Goal: Information Seeking & Learning: Learn about a topic

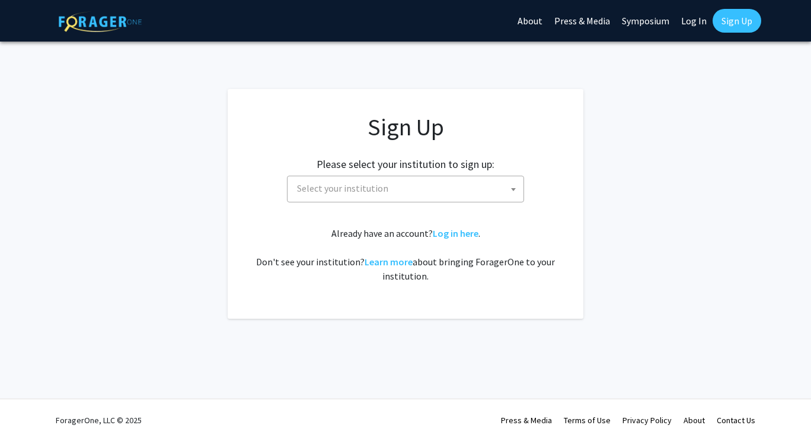
click at [406, 19] on link "Log In" at bounding box center [694, 21] width 37 height 42
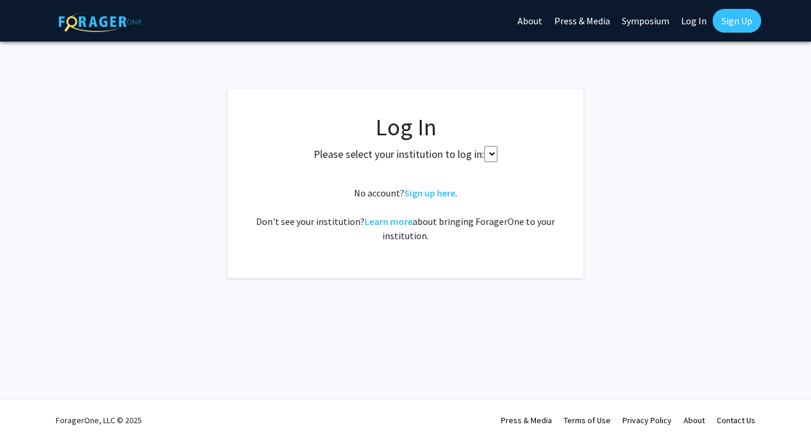
select select
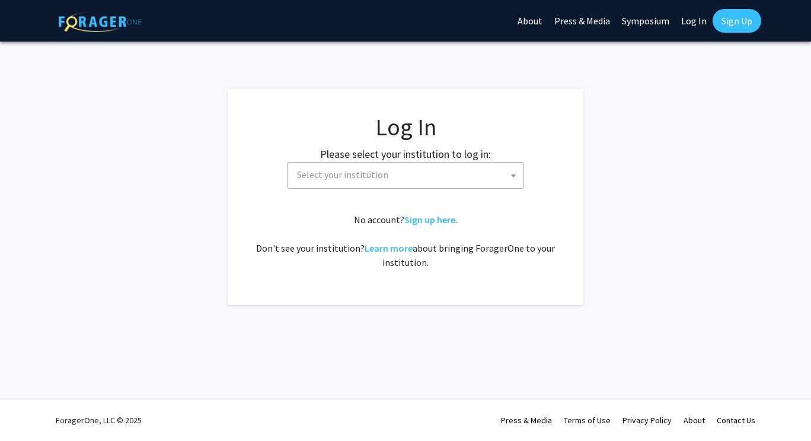
click at [406, 171] on span "Select your institution" at bounding box center [407, 175] width 231 height 24
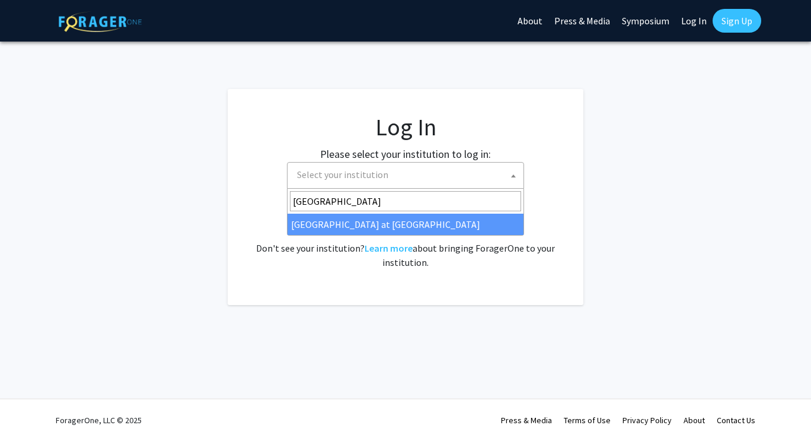
type input "university of hawai"
select select "18"
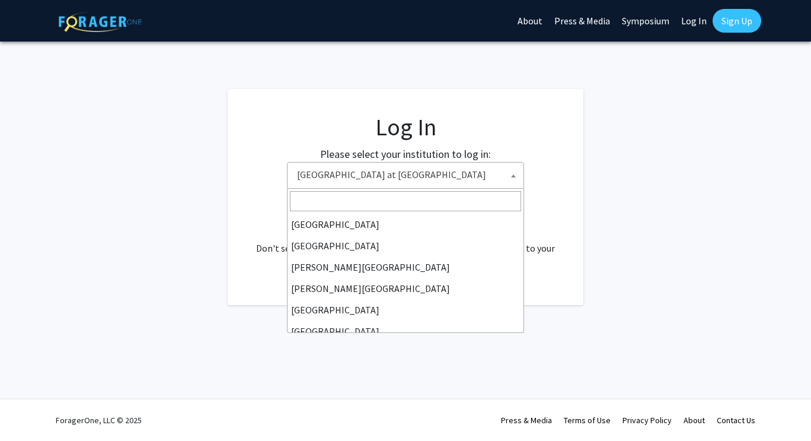
scroll to position [384, 0]
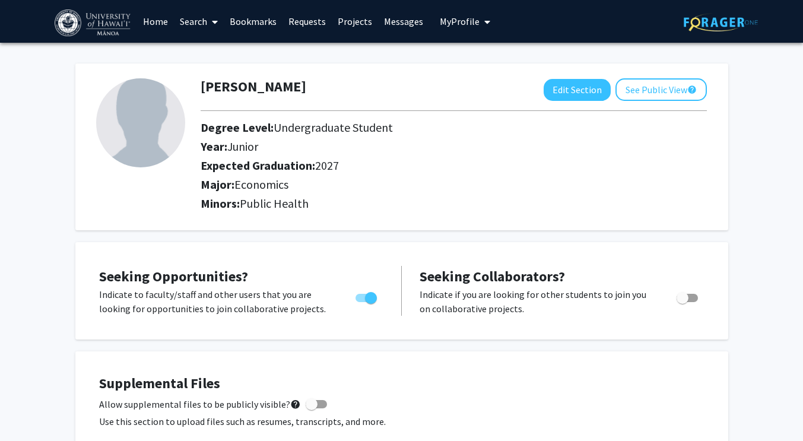
click at [249, 22] on link "Bookmarks" at bounding box center [253, 22] width 59 height 42
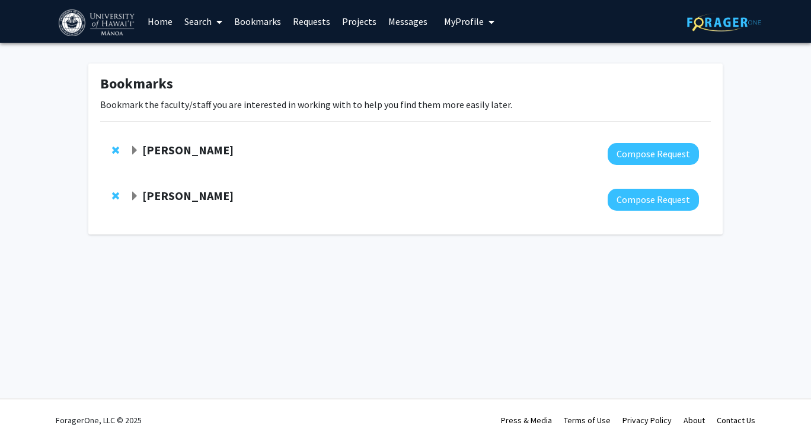
click at [139, 151] on div "[PERSON_NAME]" at bounding box center [258, 150] width 256 height 15
click at [135, 152] on span "Expand Naiyi Fincham Bookmark" at bounding box center [134, 150] width 9 height 9
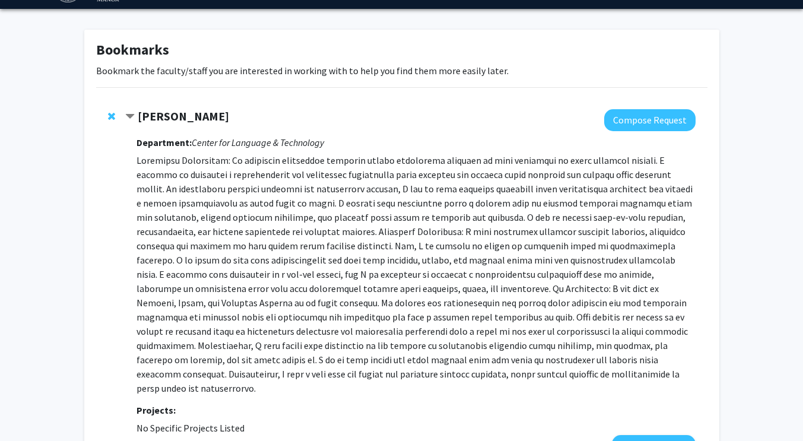
scroll to position [31, 0]
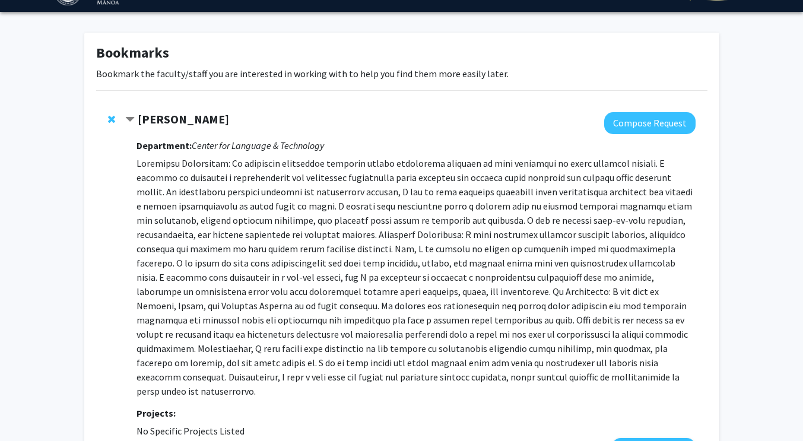
click at [131, 119] on span "Contract Naiyi Fincham Bookmark" at bounding box center [129, 119] width 9 height 9
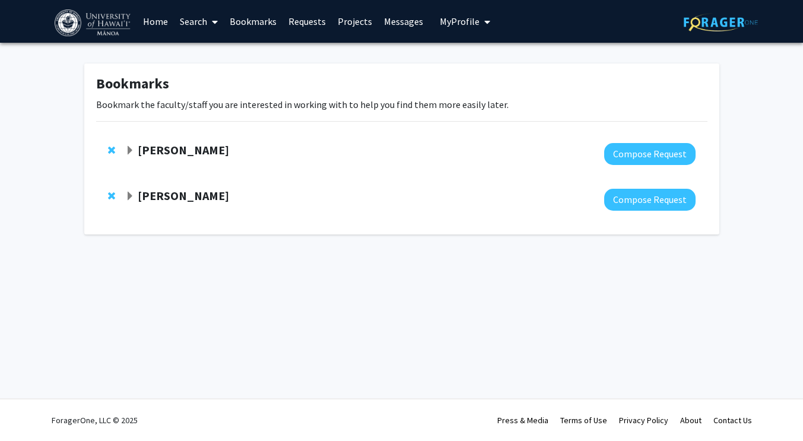
scroll to position [0, 0]
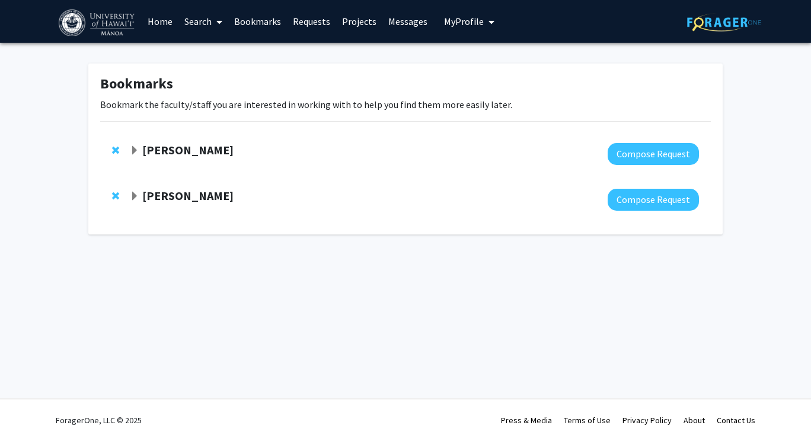
click at [212, 20] on span at bounding box center [217, 22] width 11 height 42
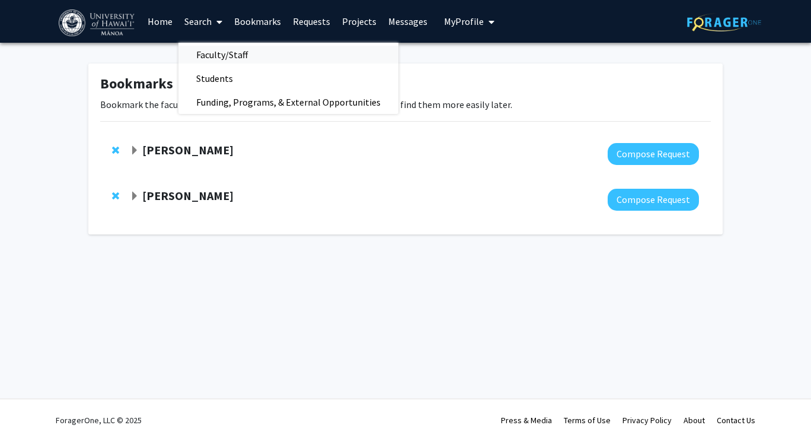
click at [203, 59] on span "Faculty/Staff" at bounding box center [222, 55] width 87 height 24
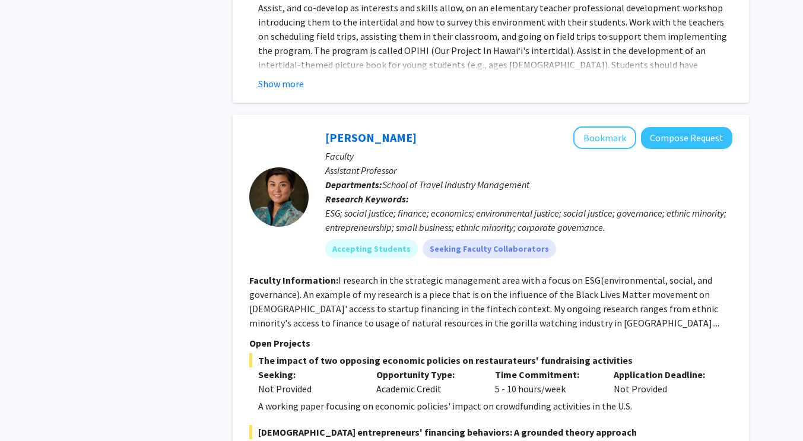
scroll to position [4758, 0]
click at [542, 299] on fg-read-more "I research in the strategic management area with a focus on ESG(environmental, …" at bounding box center [484, 302] width 470 height 55
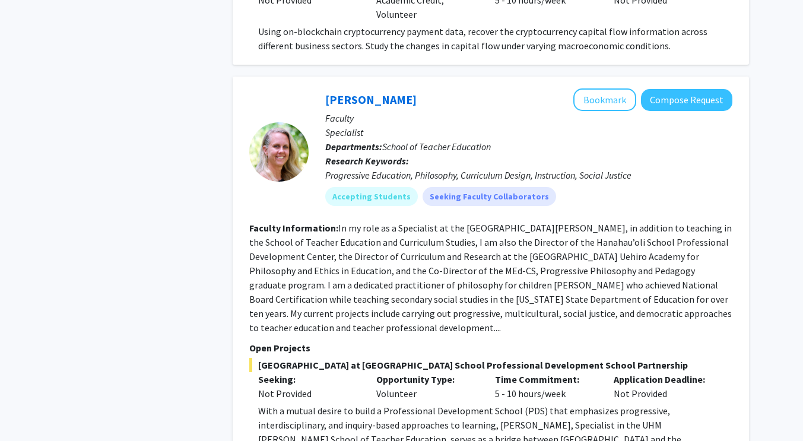
scroll to position [7131, 0]
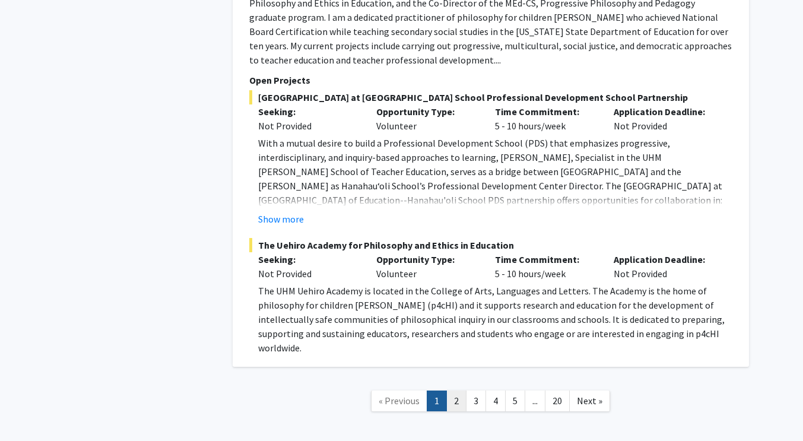
click at [459, 390] on link "2" at bounding box center [456, 400] width 20 height 21
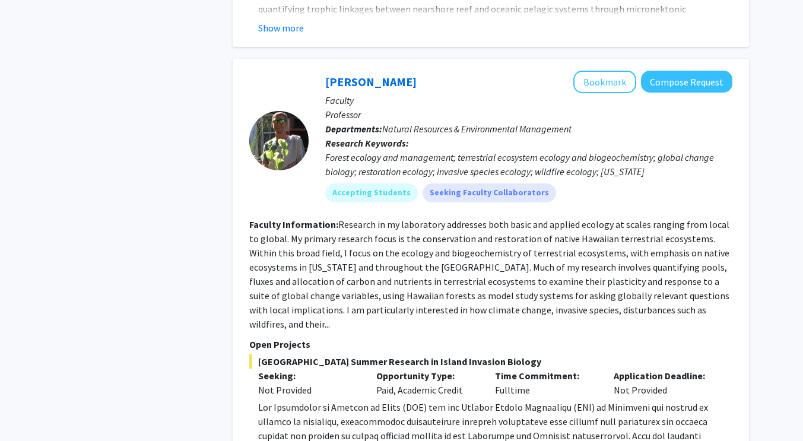
scroll to position [3782, 0]
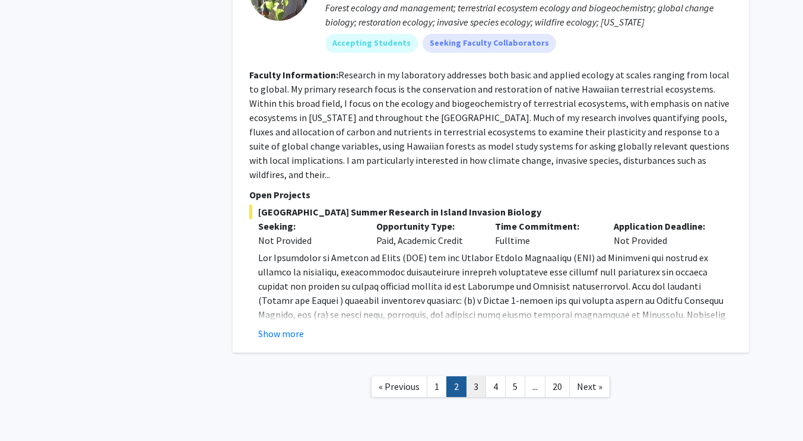
click at [471, 376] on link "3" at bounding box center [476, 386] width 20 height 21
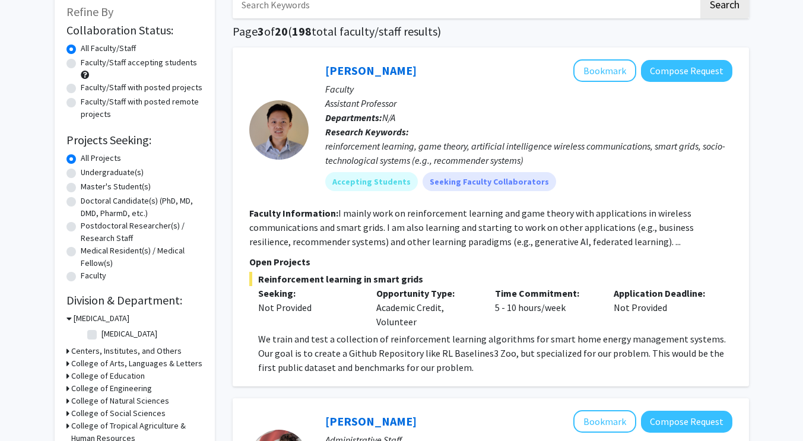
scroll to position [74, 0]
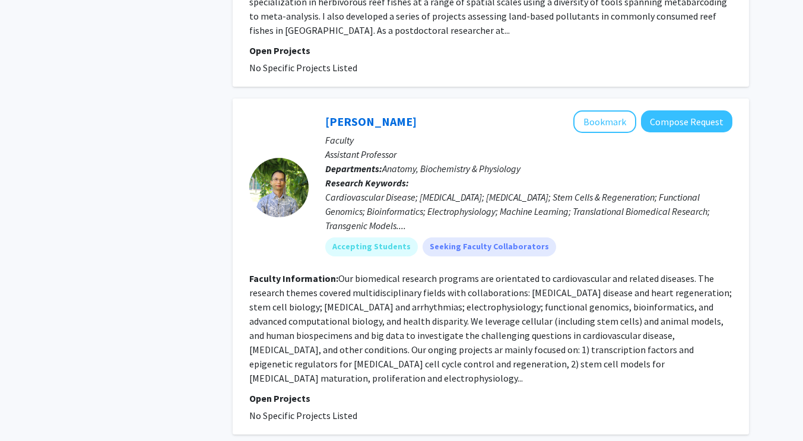
scroll to position [1920, 0]
